Goal: Information Seeking & Learning: Learn about a topic

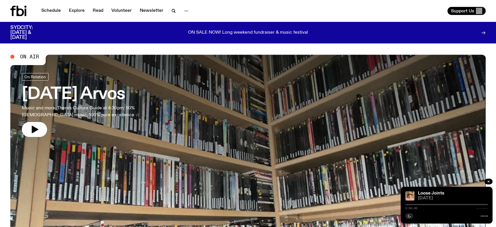
click at [41, 4] on div "Schedule Explore Read Volunteer Newsletter Support Us" at bounding box center [248, 11] width 496 height 22
click at [46, 15] on div "Schedule Explore Read Volunteer Newsletter" at bounding box center [128, 11] width 236 height 10
click at [52, 11] on link "Schedule" at bounding box center [51, 11] width 26 height 8
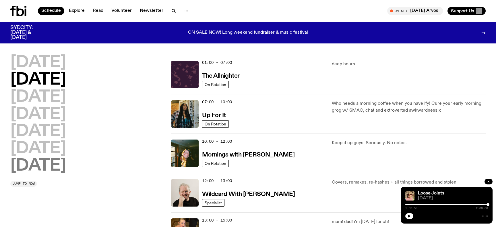
click at [51, 161] on h2 "[DATE]" at bounding box center [38, 166] width 56 height 16
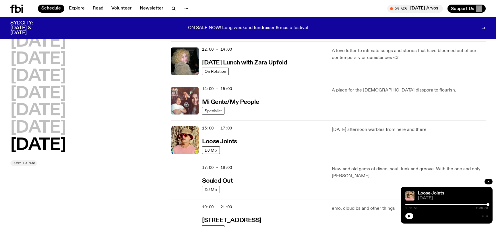
scroll to position [249, 0]
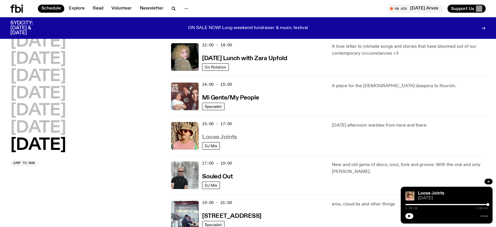
click at [228, 138] on h3 "Loose Joints" at bounding box center [219, 137] width 35 height 6
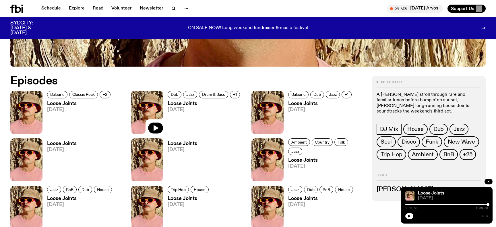
scroll to position [281, 0]
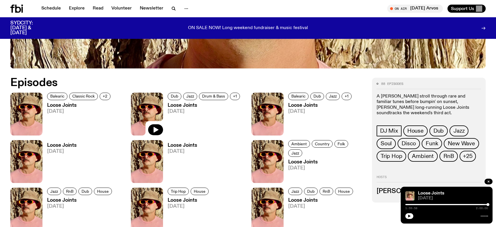
click at [69, 104] on h3 "Loose Joints" at bounding box center [79, 105] width 65 height 5
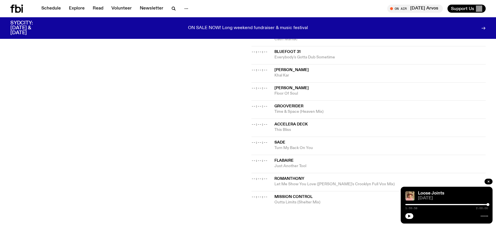
scroll to position [420, 0]
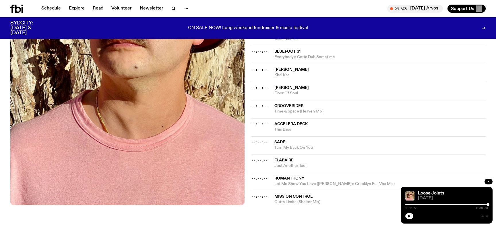
click at [325, 160] on span "Flabaire" at bounding box center [380, 159] width 211 height 5
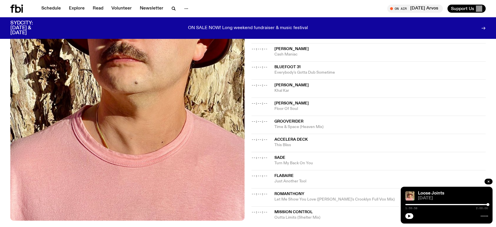
scroll to position [405, 0]
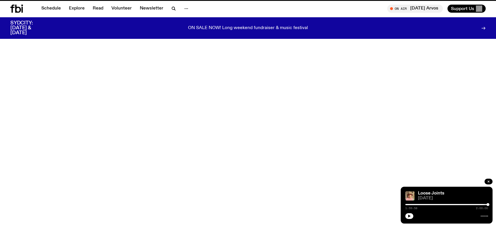
scroll to position [281, 0]
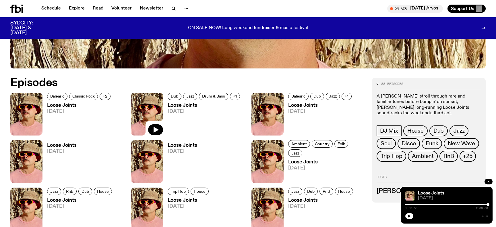
click at [182, 107] on h3 "Loose Joints" at bounding box center [205, 105] width 74 height 5
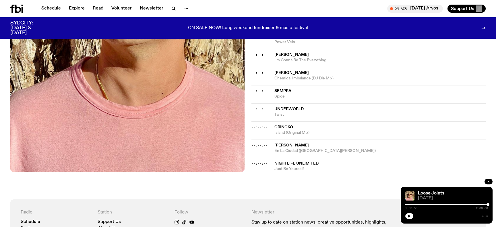
scroll to position [469, 0]
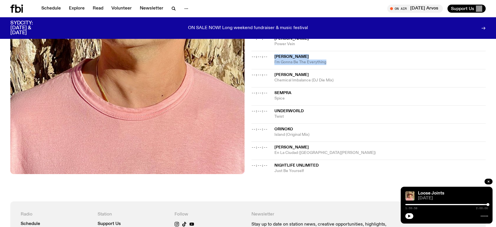
drag, startPoint x: 331, startPoint y: 64, endPoint x: 275, endPoint y: 57, distance: 56.3
click at [275, 57] on div "--:--:-- [PERSON_NAME] I'm Gonna Be The Everything" at bounding box center [369, 60] width 234 height 18
copy div "[PERSON_NAME] I'm Gonna Be The Everything"
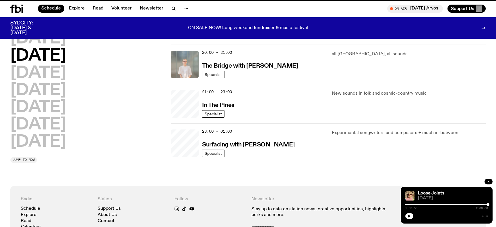
scroll to position [249, 0]
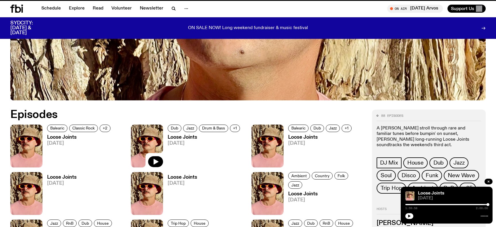
scroll to position [281, 0]
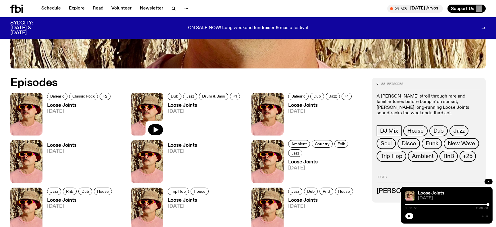
click at [53, 103] on h3 "Loose Joints" at bounding box center [79, 105] width 65 height 5
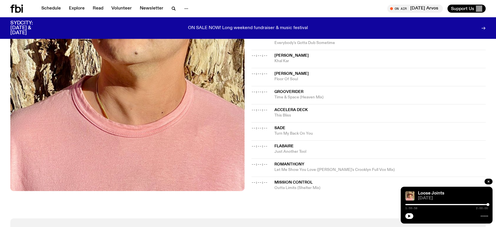
scroll to position [434, 0]
drag, startPoint x: 374, startPoint y: 169, endPoint x: 277, endPoint y: 160, distance: 97.8
click at [277, 160] on div "--:--:-- Romanthony Let Me Show You Love ([PERSON_NAME]'s Crooklyn Full Vox Mix)" at bounding box center [369, 167] width 234 height 18
copy div "Romanthony Let Me Show You Love ([PERSON_NAME]'s Crooklyn Full Vox Mix)"
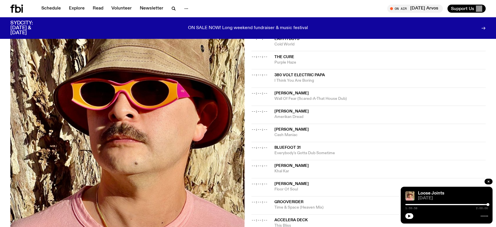
scroll to position [323, 0]
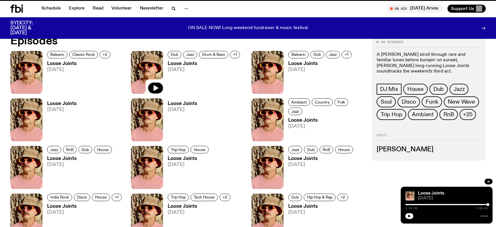
scroll to position [281, 0]
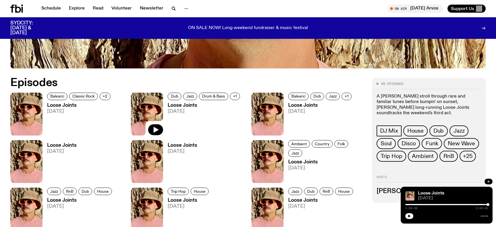
click at [69, 105] on h3 "Loose Joints" at bounding box center [79, 105] width 65 height 5
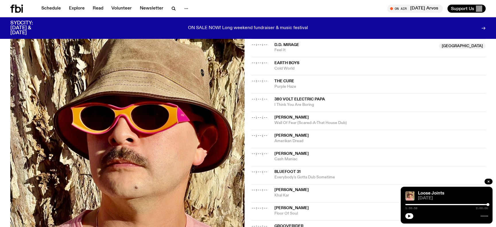
scroll to position [298, 0]
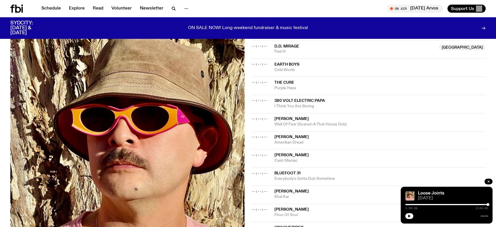
click at [305, 100] on span "380 Volt Electric Papa" at bounding box center [300, 101] width 51 height 4
click at [277, 82] on span "The Cure" at bounding box center [285, 82] width 20 height 4
click at [262, 85] on div "--:--:-- The Cure Purple Haze Copied" at bounding box center [369, 85] width 234 height 18
click at [261, 82] on span "--:--:--" at bounding box center [260, 82] width 16 height 5
click at [292, 64] on span "Earth Boys" at bounding box center [287, 64] width 25 height 4
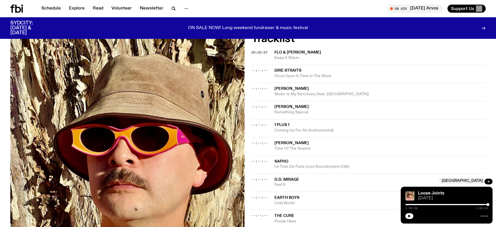
scroll to position [165, 0]
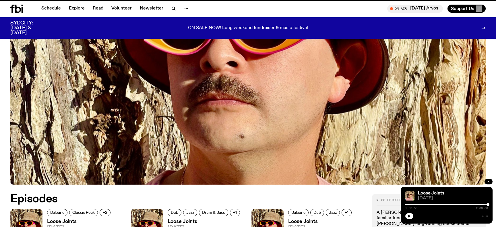
scroll to position [281, 0]
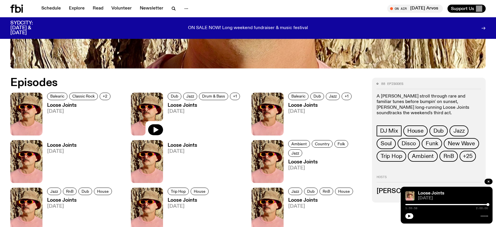
click at [188, 106] on h3 "Loose Joints" at bounding box center [205, 105] width 74 height 5
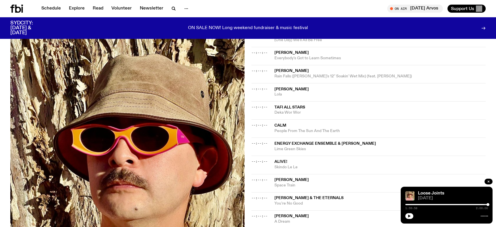
scroll to position [236, 0]
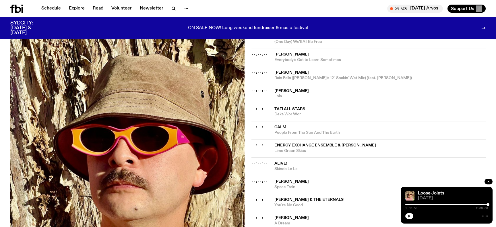
click at [408, 217] on icon "button" at bounding box center [409, 215] width 3 height 3
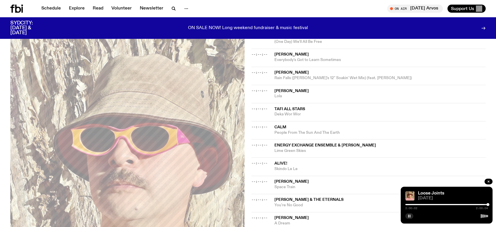
click at [443, 204] on div at bounding box center [447, 204] width 83 height 1
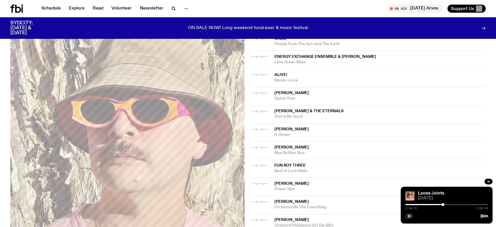
scroll to position [323, 0]
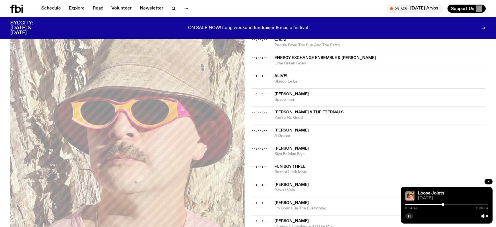
click at [448, 204] on div at bounding box center [447, 204] width 83 height 1
click at [455, 203] on div "1:02:07 2:00:04" at bounding box center [447, 205] width 83 height 7
click at [455, 205] on div "1:02:08 2:00:04" at bounding box center [447, 205] width 83 height 7
click at [457, 205] on div at bounding box center [447, 204] width 83 height 1
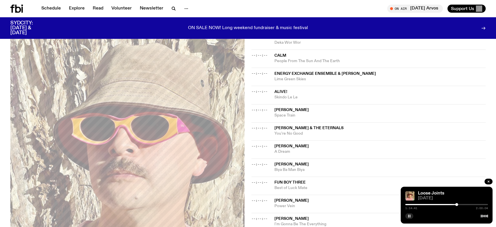
scroll to position [300, 0]
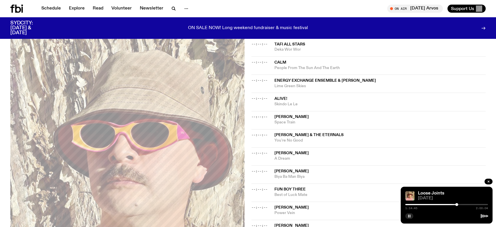
click at [459, 204] on div "1:14:45 2:00:04" at bounding box center [447, 205] width 83 height 7
click at [461, 204] on div at bounding box center [447, 204] width 83 height 1
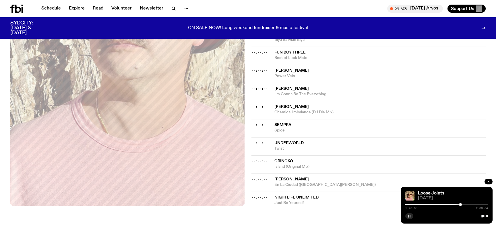
scroll to position [441, 0]
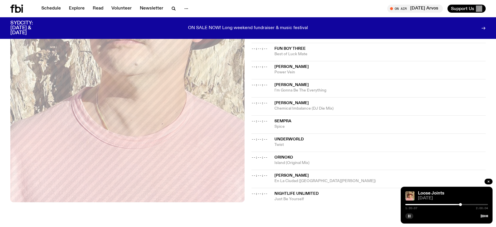
click at [463, 204] on div at bounding box center [447, 204] width 83 height 1
click at [465, 204] on div at bounding box center [447, 204] width 83 height 1
click at [468, 204] on div at bounding box center [447, 204] width 83 height 1
click at [468, 204] on div at bounding box center [467, 204] width 3 height 3
click at [467, 204] on div at bounding box center [467, 204] width 3 height 3
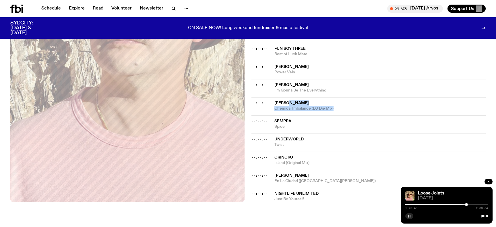
drag, startPoint x: 341, startPoint y: 109, endPoint x: 290, endPoint y: 101, distance: 51.0
click at [290, 101] on div "[PERSON_NAME] Chemical Imbalance (DJ Die Mix)" at bounding box center [380, 105] width 211 height 11
click at [290, 101] on div "Copied" at bounding box center [380, 105] width 211 height 11
click at [309, 84] on span "[PERSON_NAME]" at bounding box center [292, 85] width 34 height 4
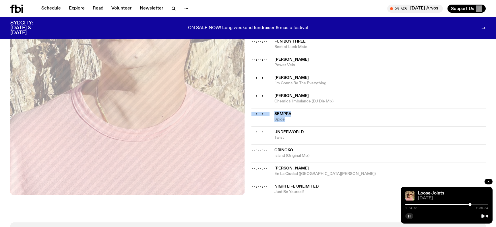
drag, startPoint x: 290, startPoint y: 118, endPoint x: 274, endPoint y: 111, distance: 18.1
click at [274, 111] on div "--:--:-- Sempra Spice" at bounding box center [369, 117] width 234 height 18
click at [279, 112] on span "Sempra" at bounding box center [283, 114] width 17 height 4
click at [336, 119] on span "Spice" at bounding box center [380, 119] width 211 height 5
click at [283, 132] on span "Underworld" at bounding box center [289, 132] width 29 height 4
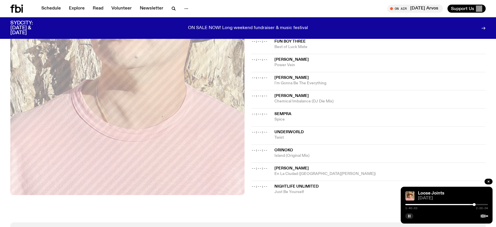
click at [289, 149] on span "Orinoko" at bounding box center [284, 150] width 19 height 4
click at [281, 169] on span "[PERSON_NAME]" at bounding box center [292, 168] width 34 height 4
click at [485, 205] on div at bounding box center [485, 204] width 3 height 3
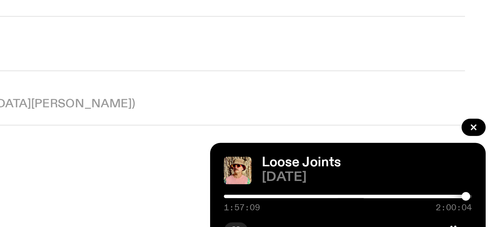
click at [486, 204] on div at bounding box center [486, 204] width 3 height 3
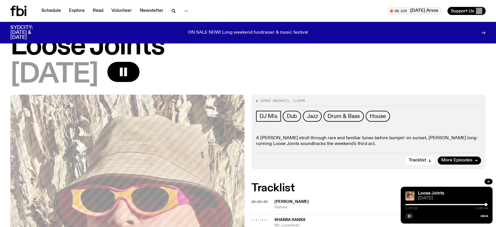
scroll to position [0, 0]
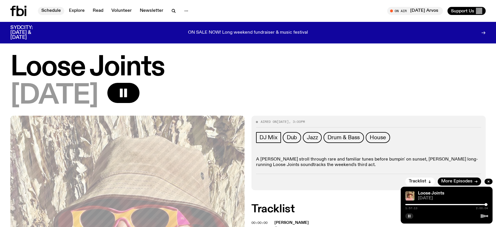
click at [51, 9] on link "Schedule" at bounding box center [51, 11] width 26 height 8
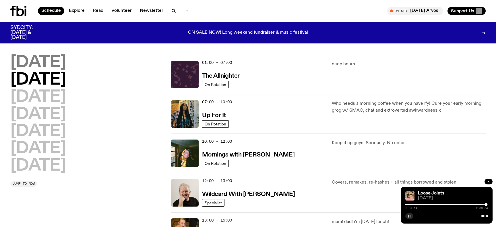
click at [58, 55] on h2 "[DATE]" at bounding box center [38, 63] width 56 height 16
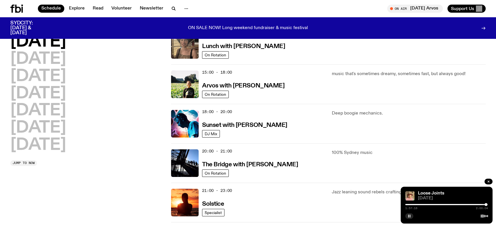
scroll to position [185, 0]
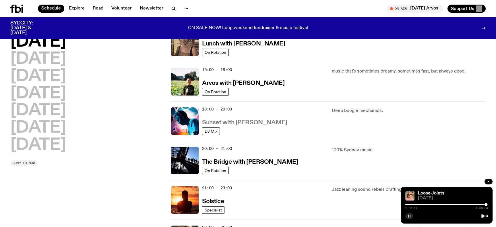
click at [234, 121] on h3 "Sunset with [PERSON_NAME]" at bounding box center [244, 122] width 85 height 6
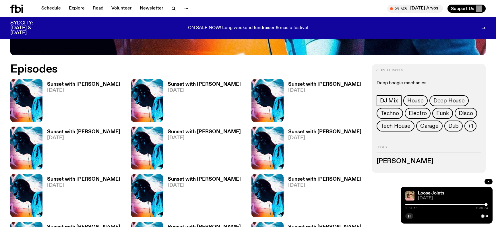
scroll to position [298, 0]
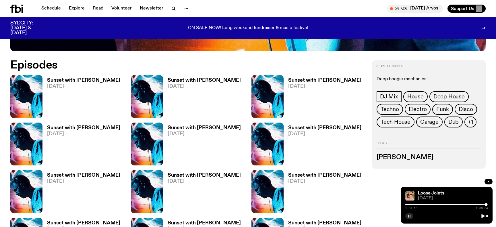
click at [68, 78] on h3 "Sunset with [PERSON_NAME]" at bounding box center [83, 80] width 73 height 5
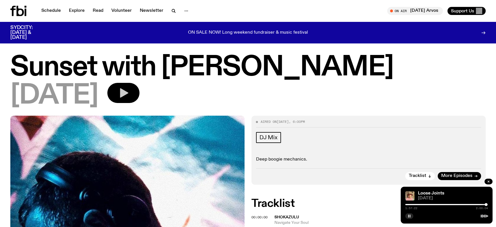
click at [129, 87] on icon "button" at bounding box center [123, 92] width 11 height 11
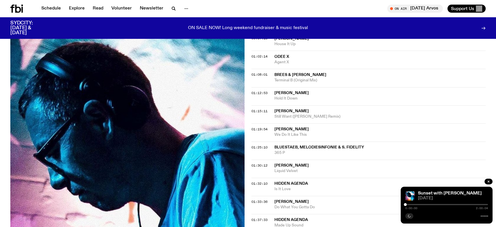
scroll to position [390, 0]
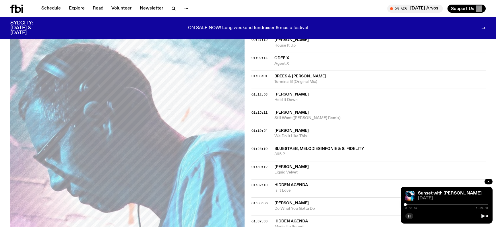
click at [472, 202] on div "Sunset with [PERSON_NAME] [DATE] 0:00:02 1:59:58" at bounding box center [447, 204] width 92 height 37
click at [472, 204] on div at bounding box center [447, 204] width 83 height 1
click at [468, 204] on div at bounding box center [431, 204] width 83 height 1
click at [463, 204] on div at bounding box center [426, 204] width 83 height 1
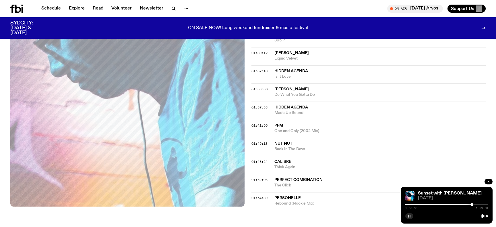
scroll to position [504, 0]
click at [283, 87] on span "[PERSON_NAME]" at bounding box center [292, 88] width 34 height 4
click at [293, 109] on span "Made Up Sound" at bounding box center [380, 111] width 211 height 5
click at [288, 162] on span "Calibre" at bounding box center [283, 161] width 17 height 4
click at [285, 142] on span "Nut Nut" at bounding box center [284, 143] width 18 height 4
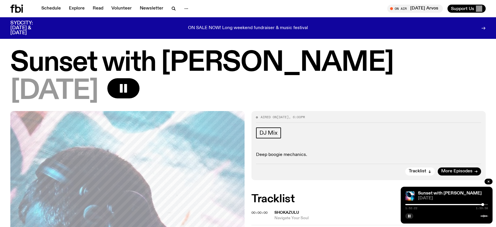
scroll to position [504, 0]
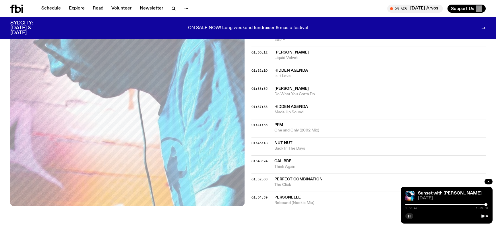
click at [408, 217] on icon "button" at bounding box center [409, 215] width 3 height 3
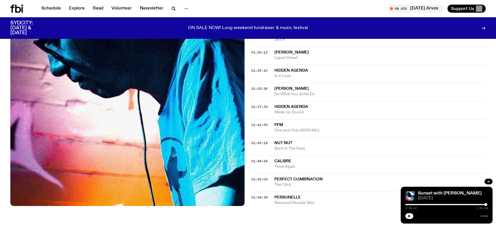
click at [285, 161] on span "Calibre" at bounding box center [283, 161] width 17 height 4
click at [404, 217] on div "Sunset with [PERSON_NAME] [DATE] 1:56:47 1:59:58" at bounding box center [447, 204] width 92 height 37
click at [408, 217] on icon "button" at bounding box center [409, 215] width 3 height 3
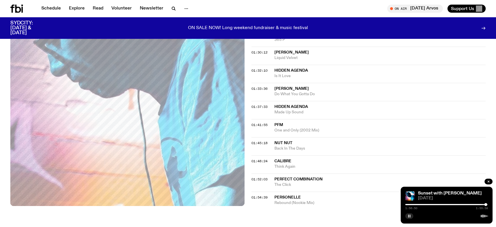
click at [293, 200] on span "Rebound (Nookie Mix)" at bounding box center [380, 202] width 211 height 5
click at [411, 215] on icon "button" at bounding box center [409, 215] width 3 height 3
